Goal: Task Accomplishment & Management: Check status

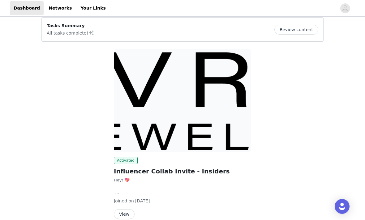
scroll to position [58, 0]
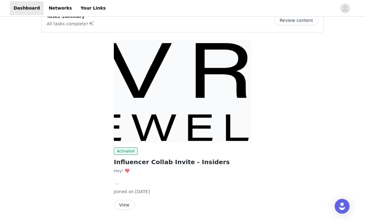
click at [125, 206] on button "View" at bounding box center [124, 206] width 21 height 10
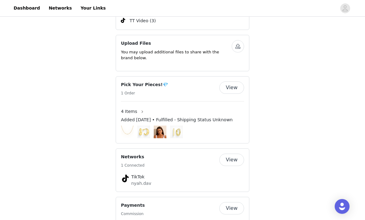
scroll to position [331, 0]
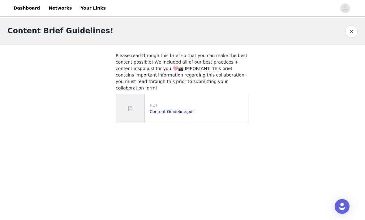
click at [179, 102] on p "PDF" at bounding box center [198, 105] width 97 height 6
click at [203, 109] on div "Content Guideline.pdf" at bounding box center [198, 112] width 97 height 6
click at [181, 109] on link "Content Guideline.pdf" at bounding box center [172, 111] width 44 height 5
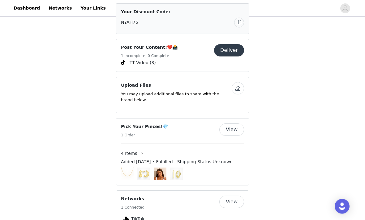
scroll to position [280, 0]
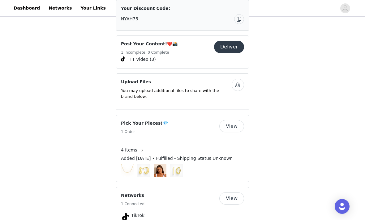
click at [200, 156] on span "Added [DATE] • Fulfilled - Shipping Status Unknown" at bounding box center [177, 159] width 112 height 6
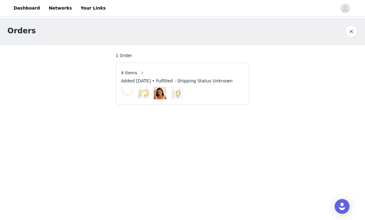
click at [165, 87] on img at bounding box center [160, 93] width 13 height 13
click at [224, 83] on span "Added [DATE] • Fulfilled - Shipping Status Unknown" at bounding box center [177, 81] width 112 height 6
click at [127, 72] on span "4 Items" at bounding box center [129, 73] width 16 height 6
click at [137, 72] on button "button" at bounding box center [142, 73] width 10 height 10
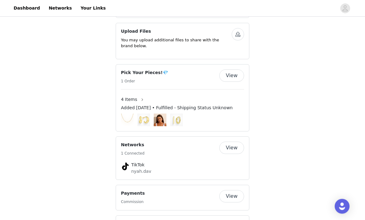
scroll to position [331, 0]
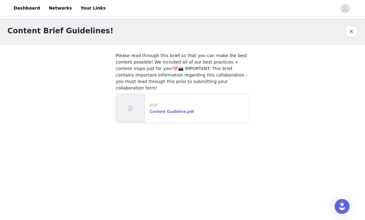
click at [152, 109] on link "Content Guideline.pdf" at bounding box center [172, 111] width 44 height 5
